Goal: Task Accomplishment & Management: Complete application form

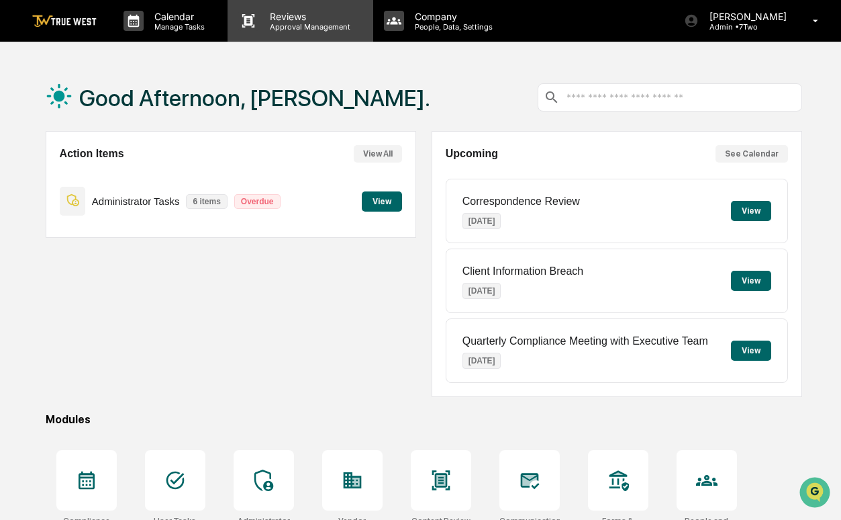
click at [304, 21] on p "Reviews" at bounding box center [308, 16] width 98 height 11
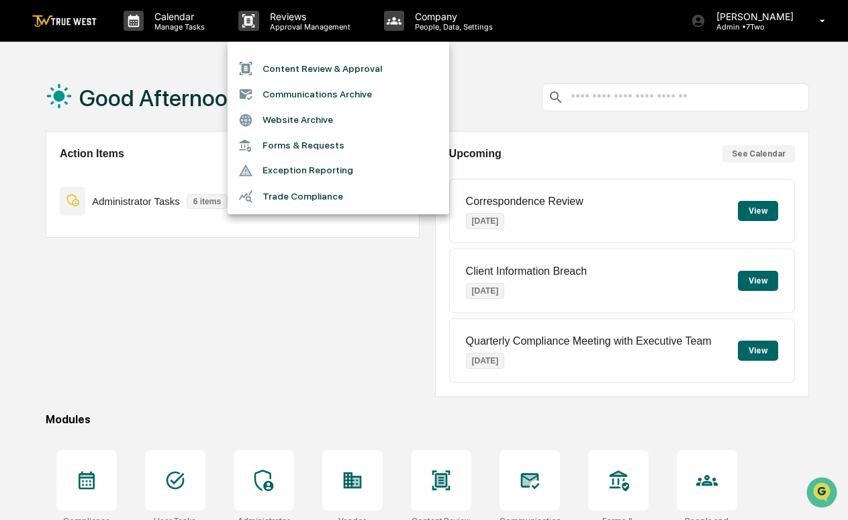
click at [327, 70] on li "Content Review & Approval" at bounding box center [339, 69] width 222 height 26
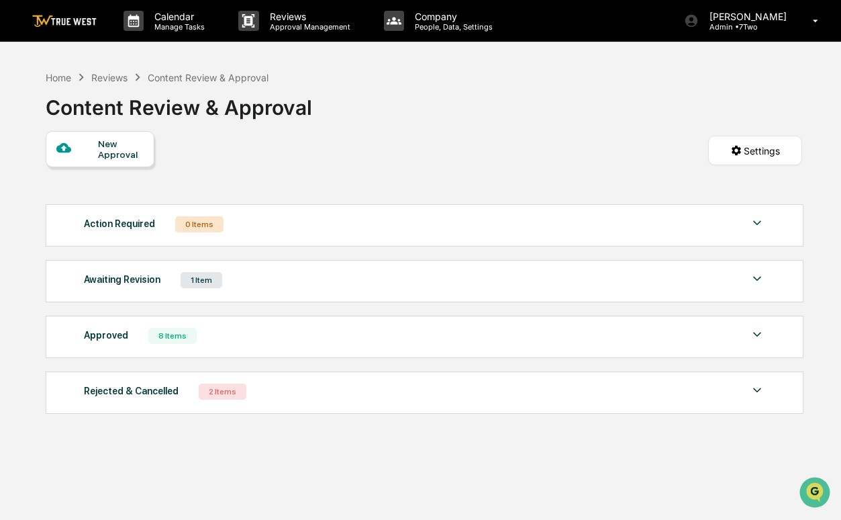
click at [111, 149] on div "New Approval" at bounding box center [120, 148] width 45 height 21
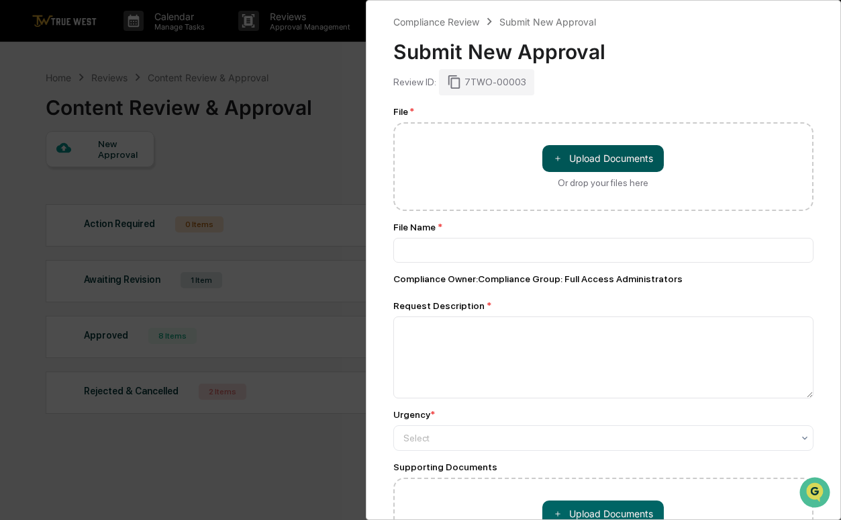
click at [610, 160] on button "＋ Upload Documents" at bounding box center [604, 158] width 122 height 27
type input "**********"
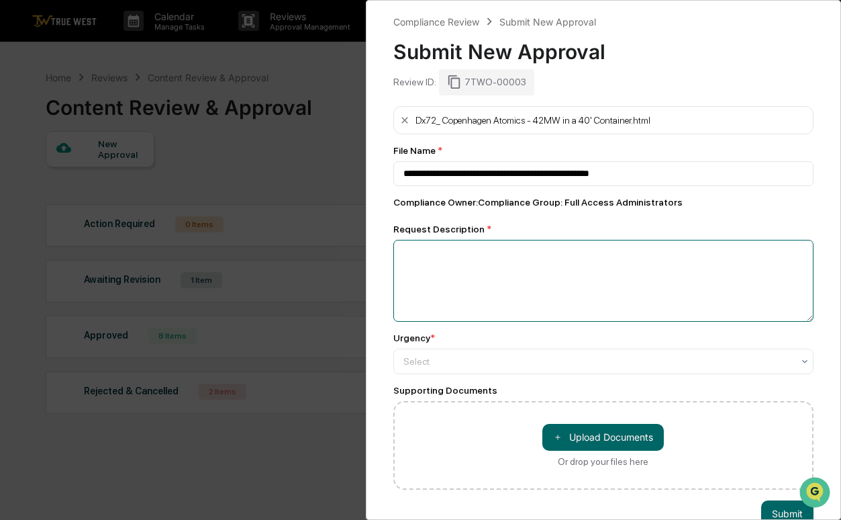
click at [562, 263] on textarea at bounding box center [603, 281] width 421 height 82
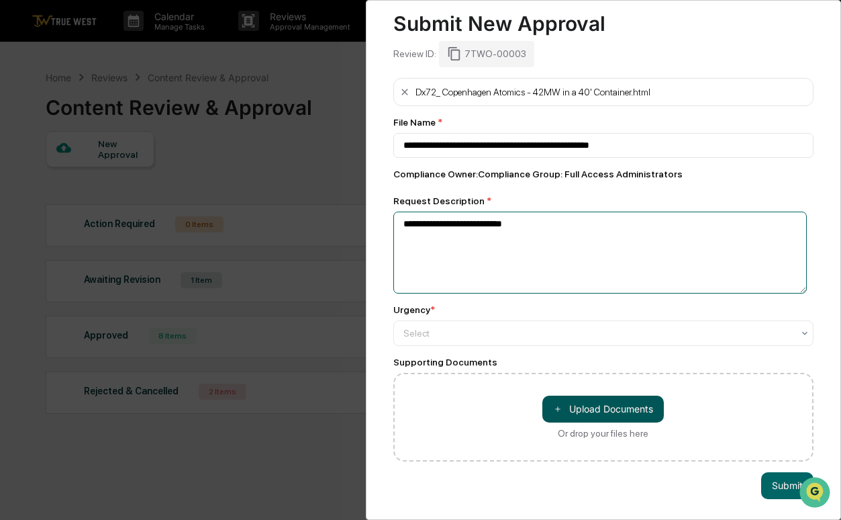
scroll to position [36, 0]
type textarea "**********"
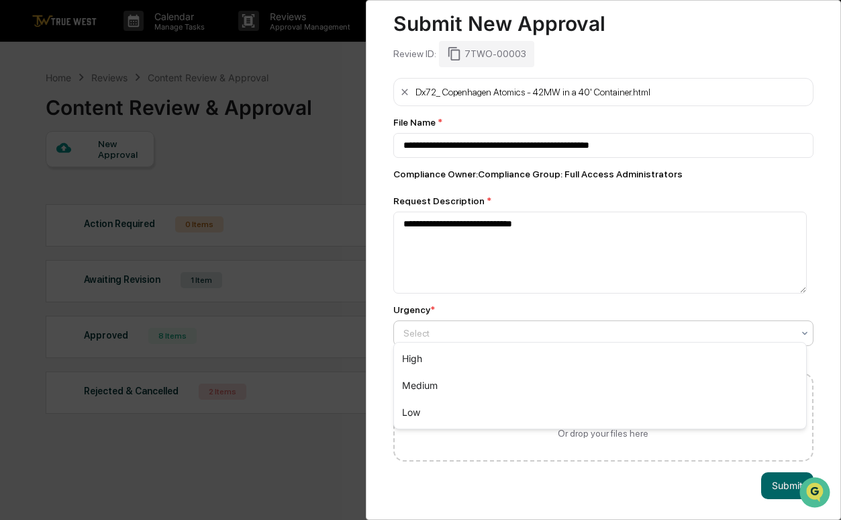
click at [549, 326] on div at bounding box center [599, 332] width 390 height 13
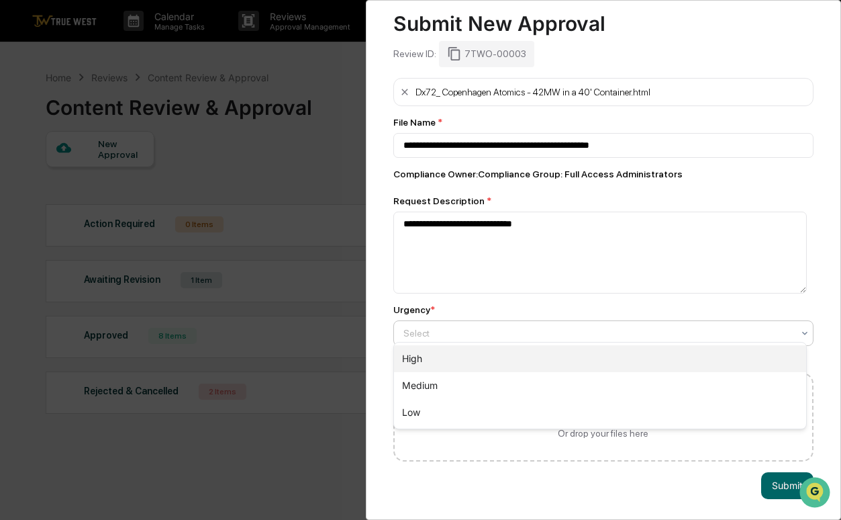
click at [512, 361] on div "High" at bounding box center [600, 358] width 413 height 27
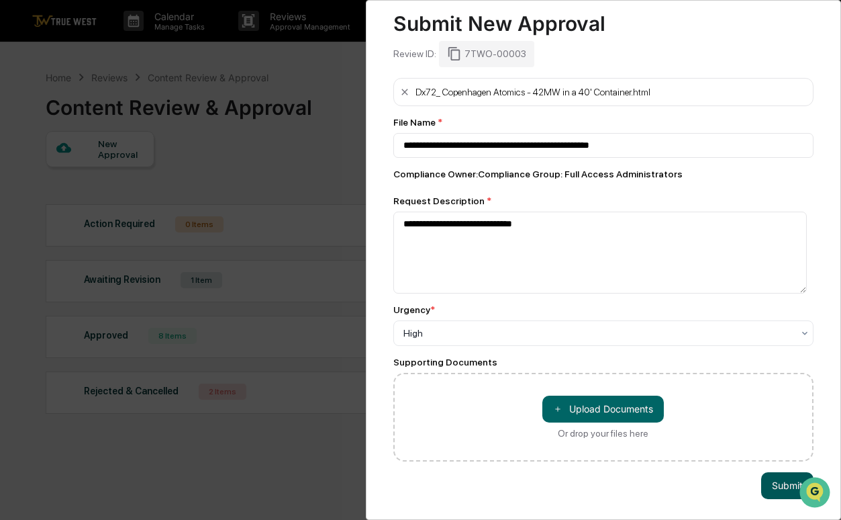
click at [778, 472] on button "Submit" at bounding box center [787, 485] width 52 height 27
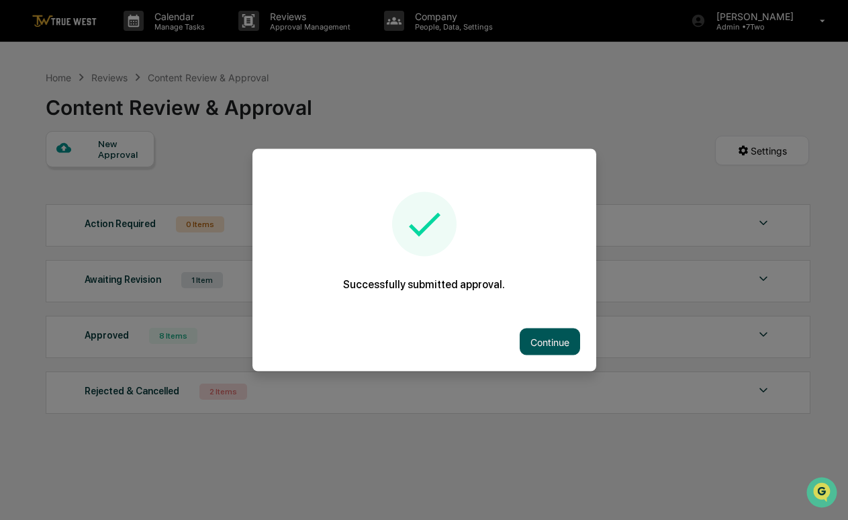
click at [551, 337] on button "Continue" at bounding box center [550, 341] width 60 height 27
